Goal: Check status: Check status

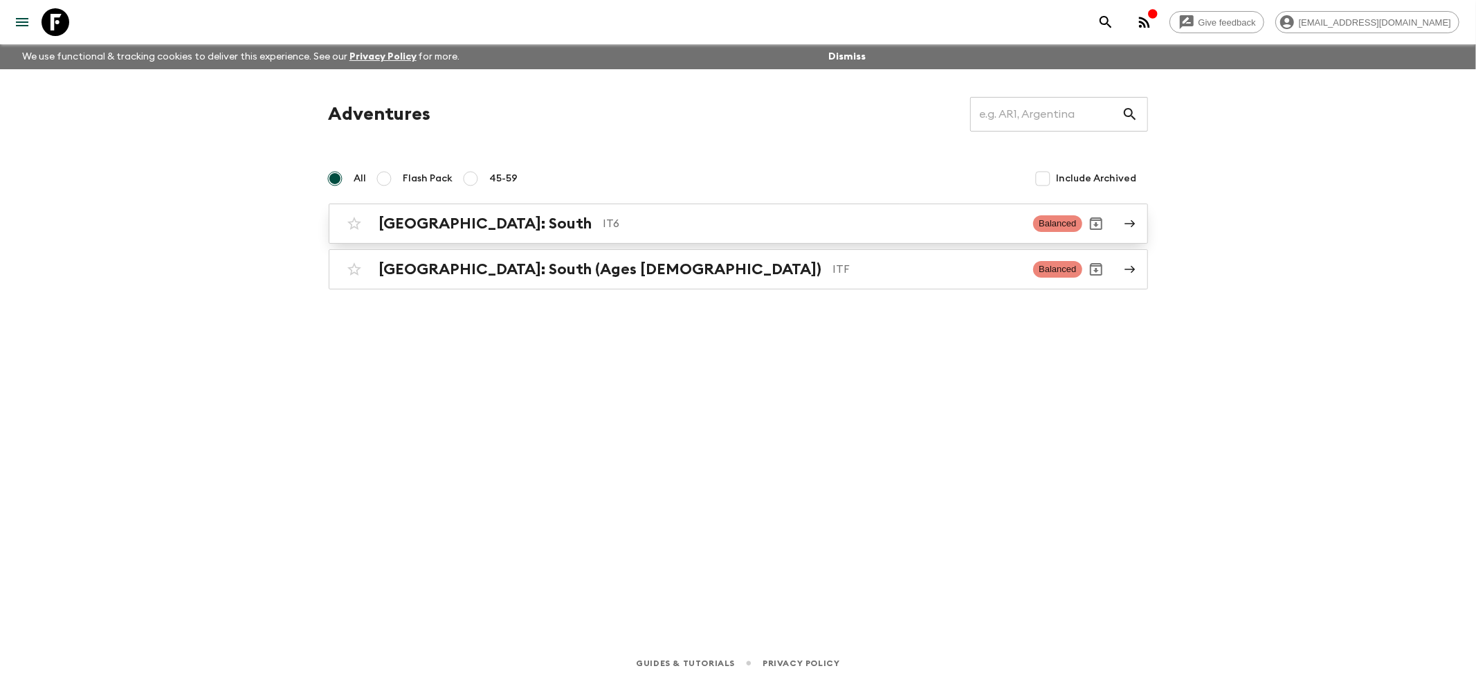
click at [421, 223] on h2 "[GEOGRAPHIC_DATA]: South" at bounding box center [485, 223] width 213 height 18
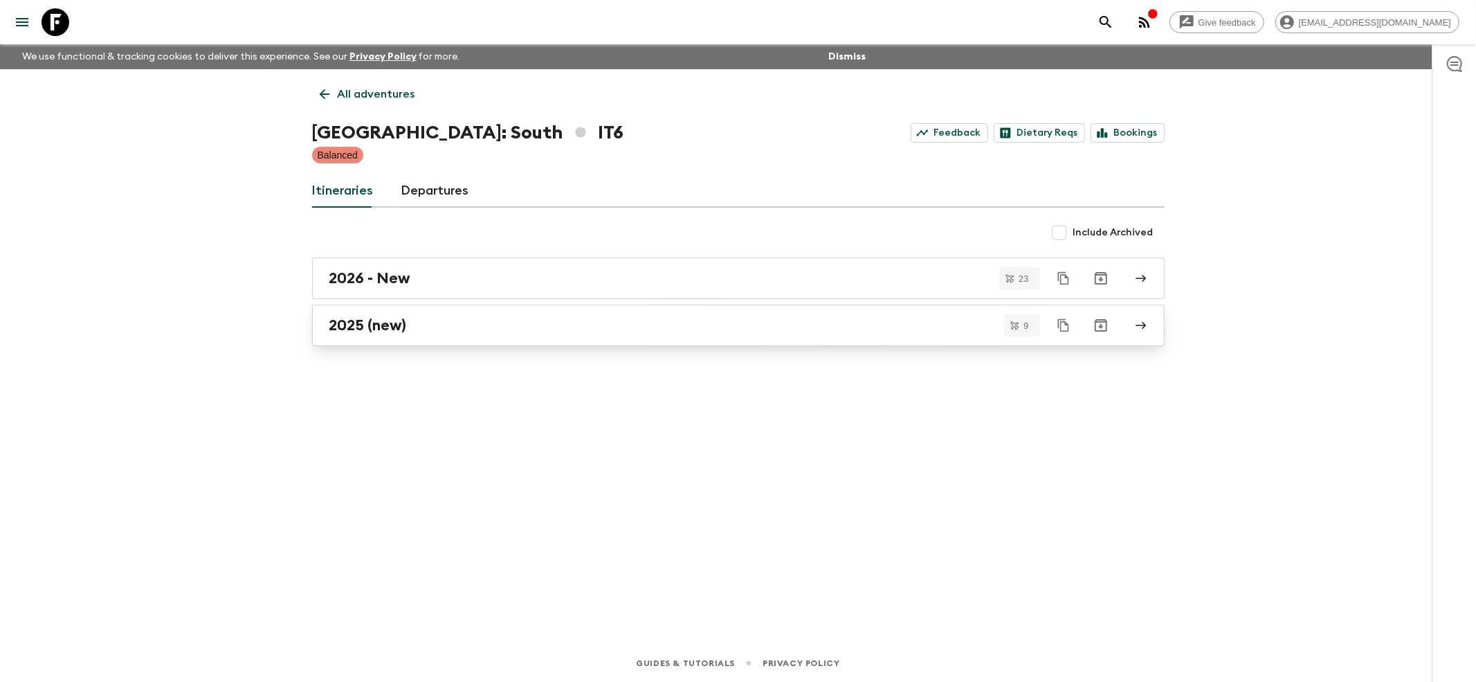
click at [366, 333] on h2 "2025 (new)" at bounding box center [367, 325] width 77 height 18
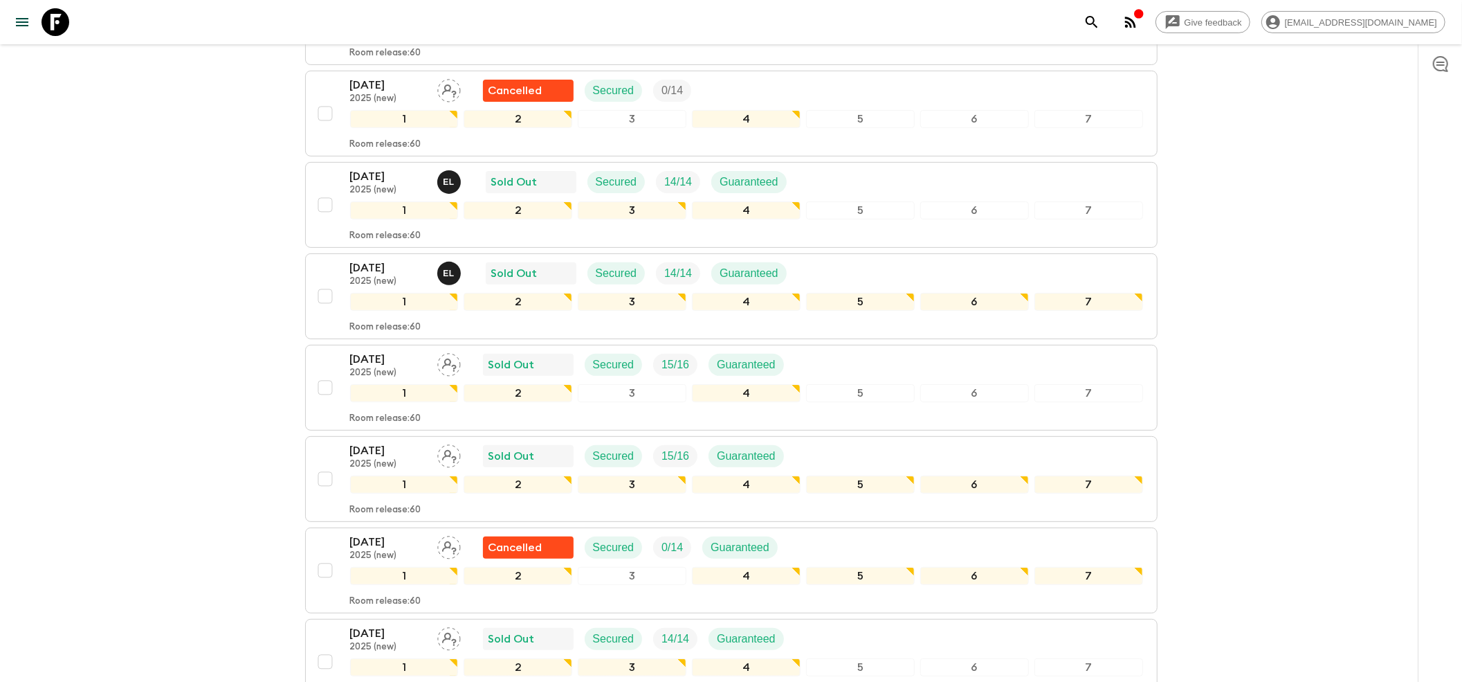
scroll to position [369, 0]
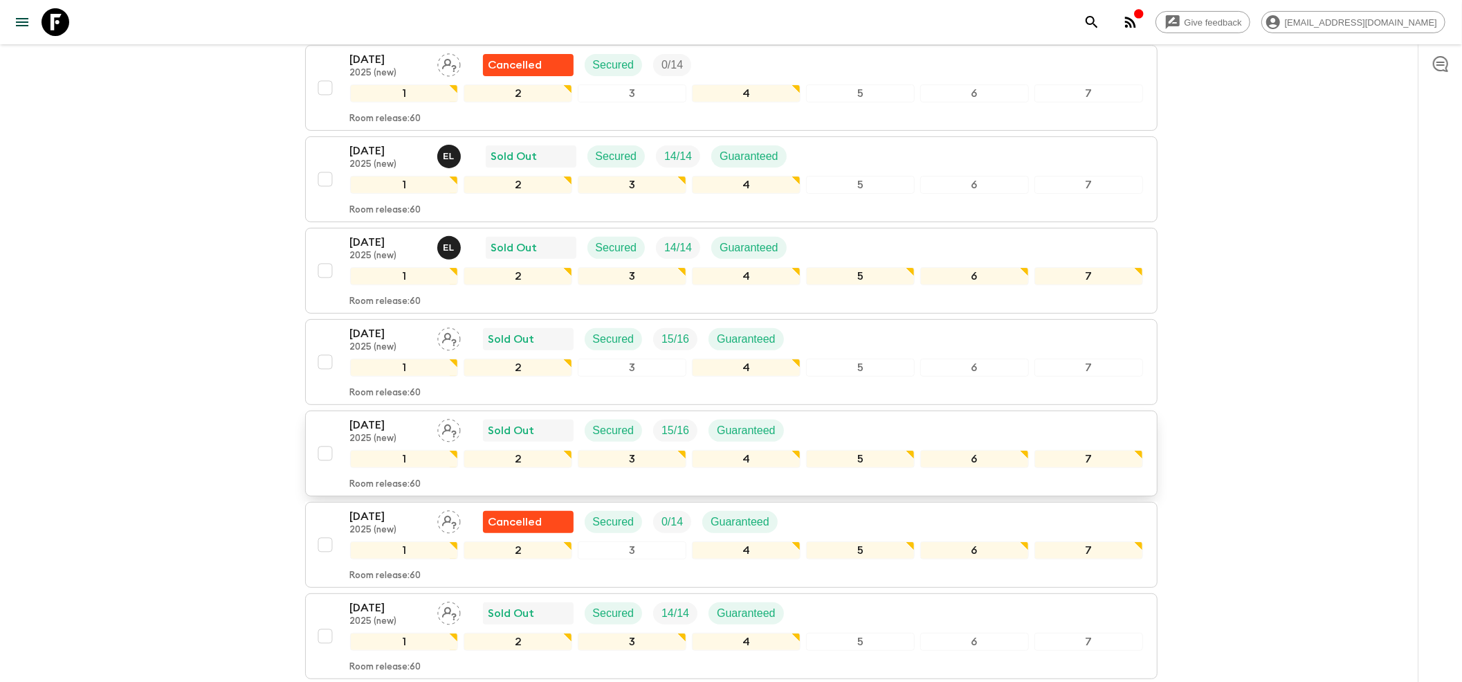
click at [392, 417] on p "[DATE]" at bounding box center [388, 425] width 76 height 17
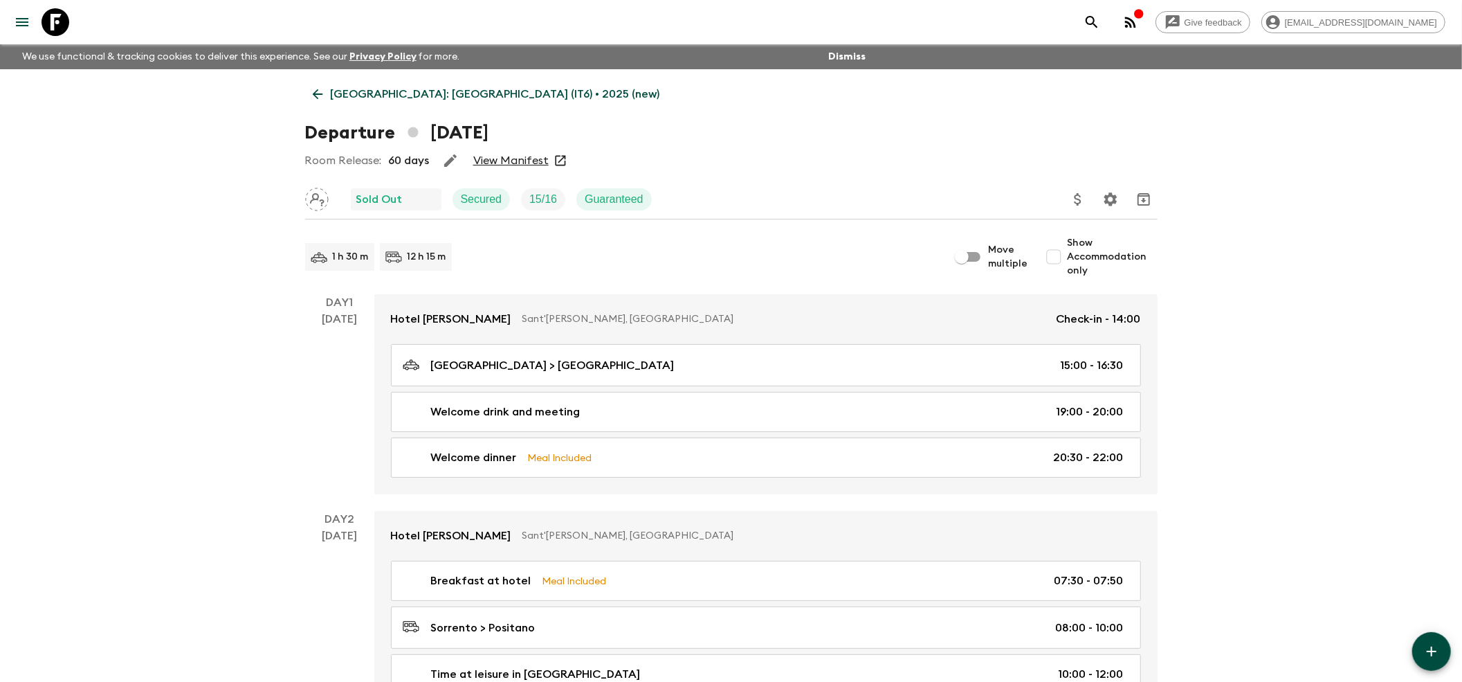
click at [510, 156] on link "View Manifest" at bounding box center [510, 161] width 75 height 14
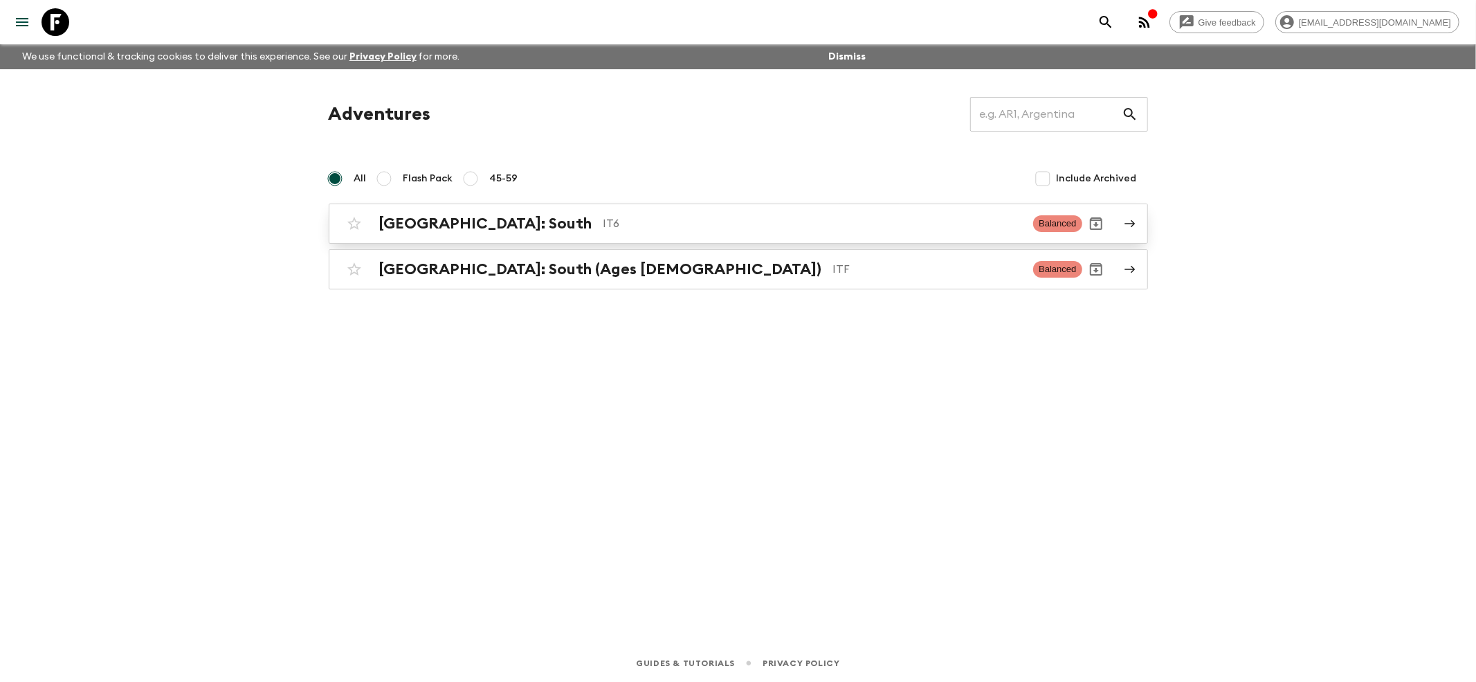
click at [457, 234] on div "[GEOGRAPHIC_DATA]: South IT6 Balanced" at bounding box center [711, 224] width 742 height 28
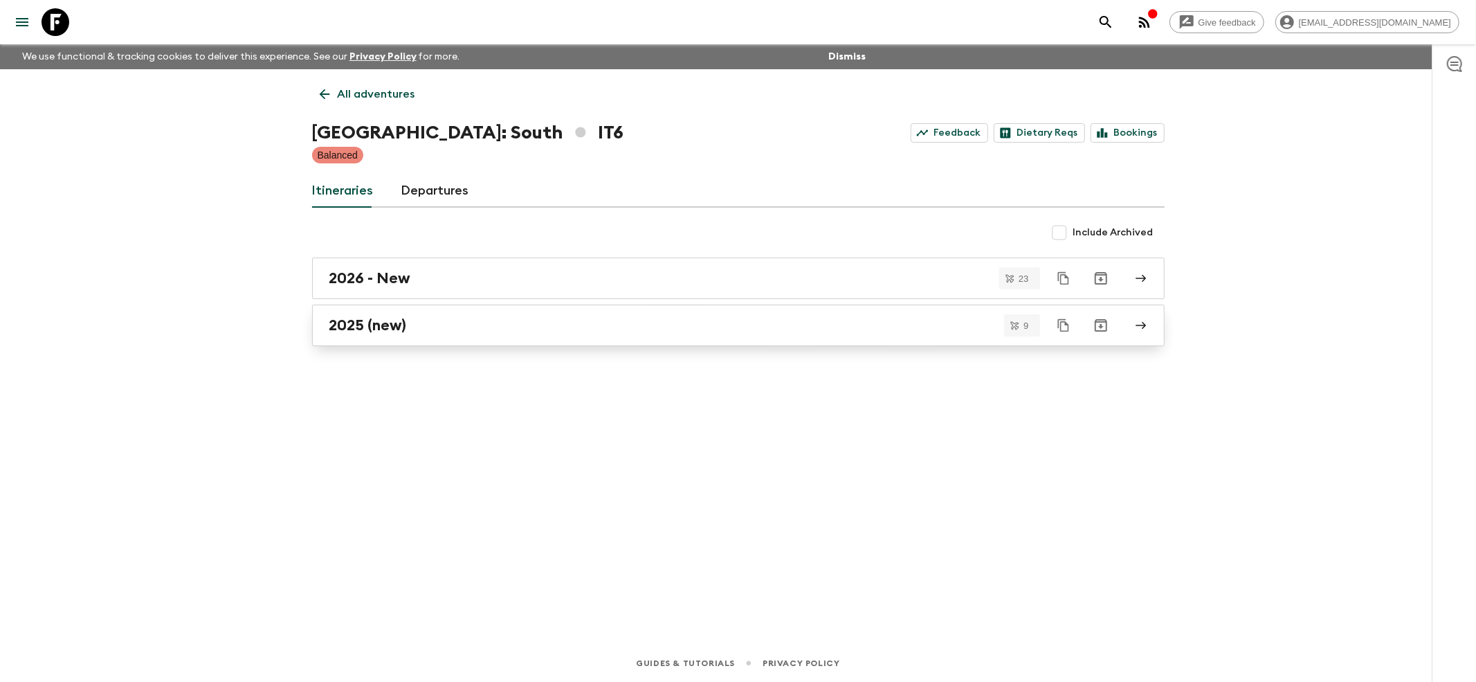
click at [343, 325] on h2 "2025 (new)" at bounding box center [367, 325] width 77 height 18
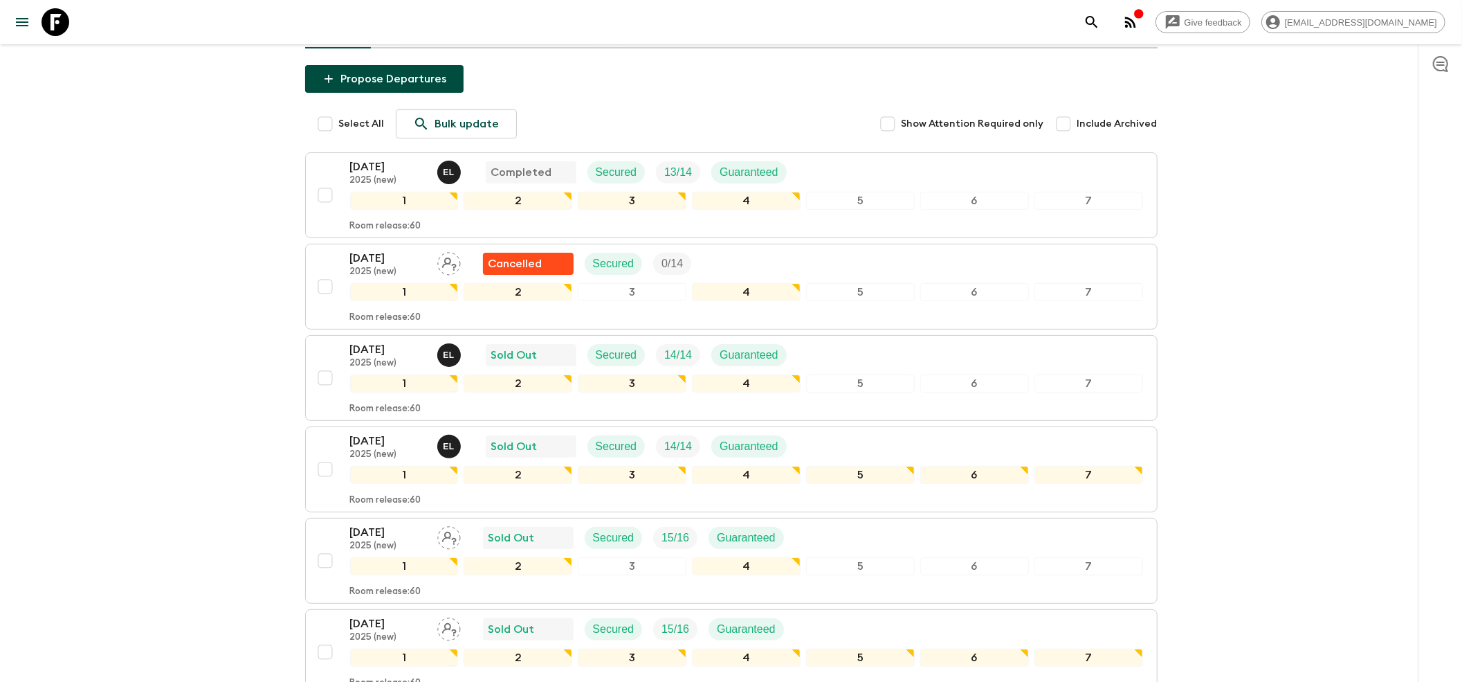
scroll to position [277, 0]
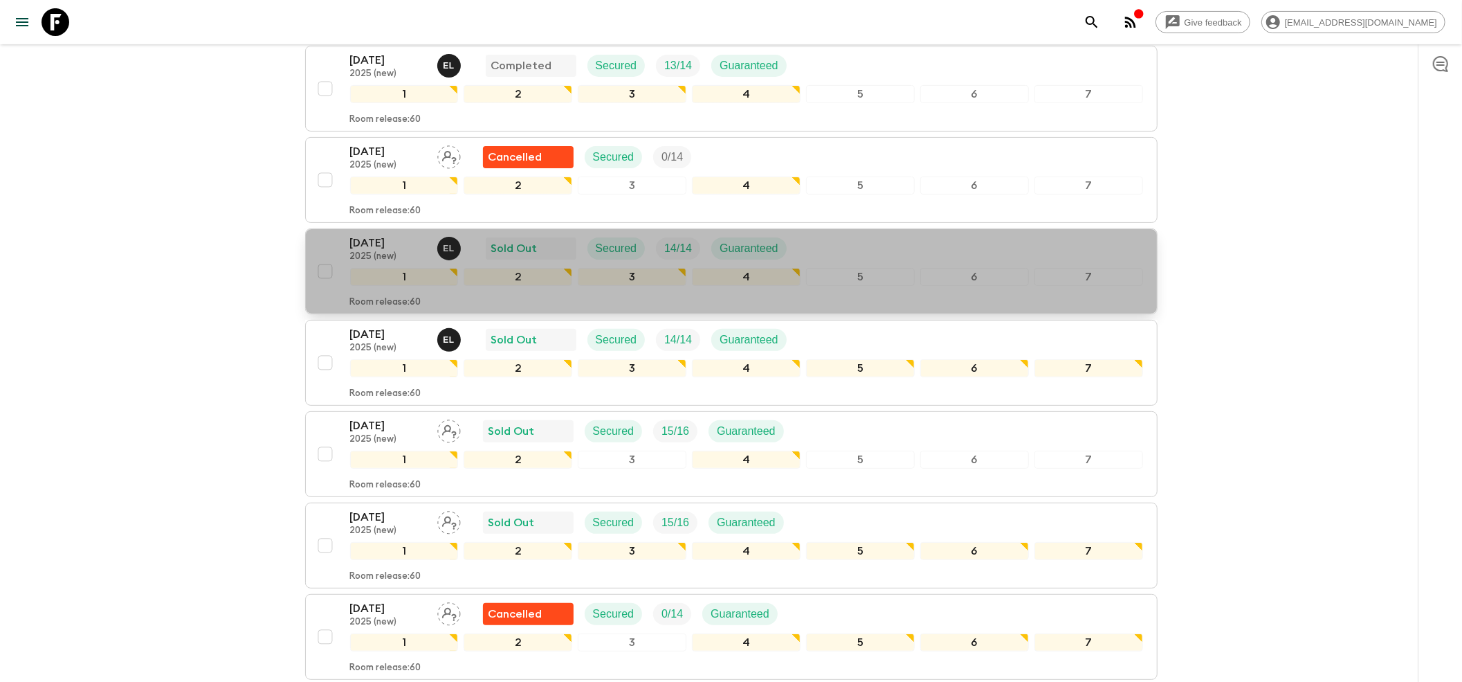
click at [382, 235] on p "[DATE]" at bounding box center [388, 243] width 76 height 17
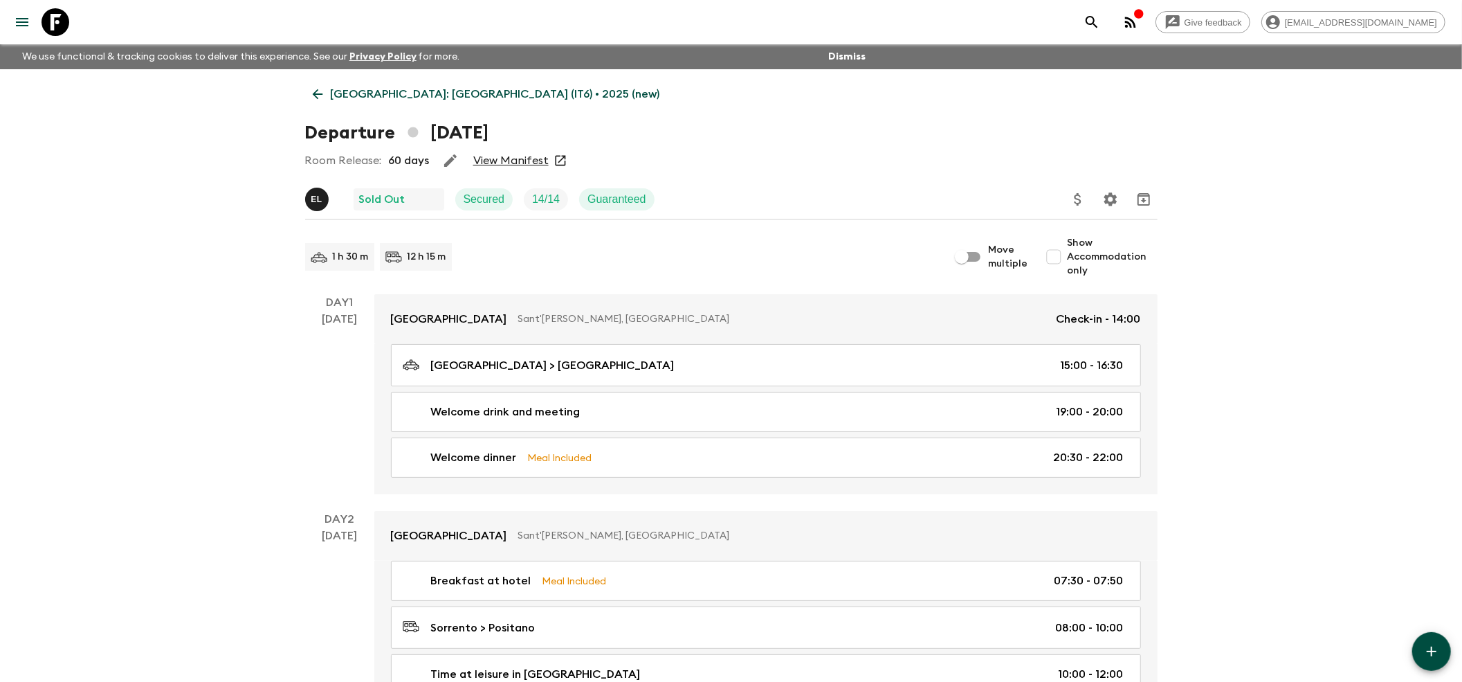
click at [516, 154] on link "View Manifest" at bounding box center [510, 161] width 75 height 14
